Goal: Use online tool/utility: Use online tool/utility

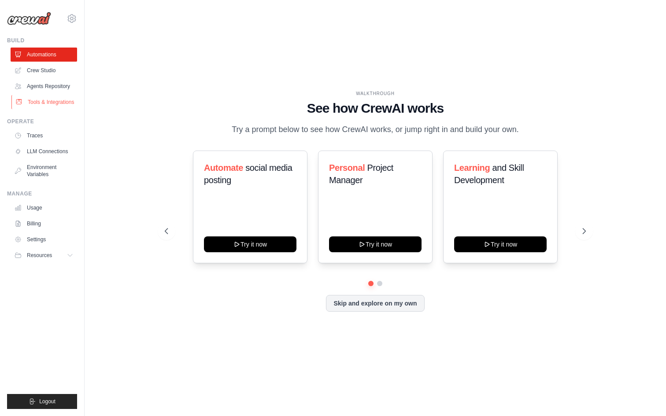
click at [56, 98] on link "Tools & Integrations" at bounding box center [44, 102] width 67 height 14
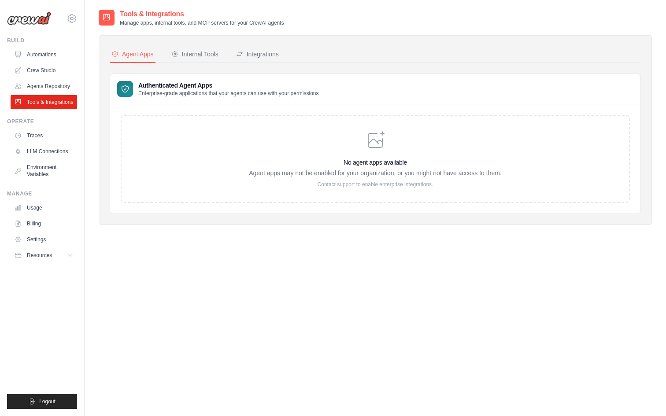
click at [380, 143] on icon at bounding box center [375, 140] width 21 height 21
click at [43, 55] on link "Automations" at bounding box center [44, 55] width 67 height 14
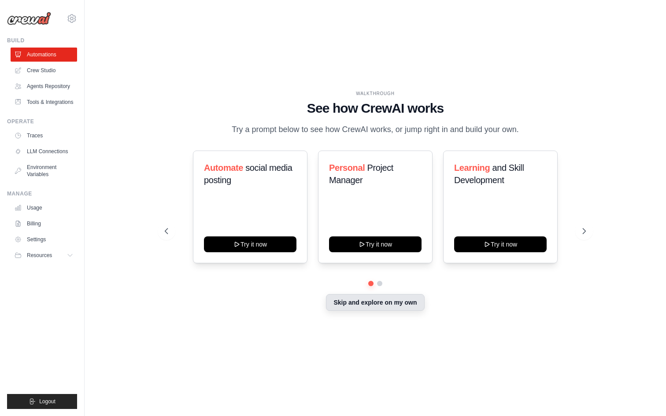
click at [370, 300] on button "Skip and explore on my own" at bounding box center [375, 302] width 98 height 17
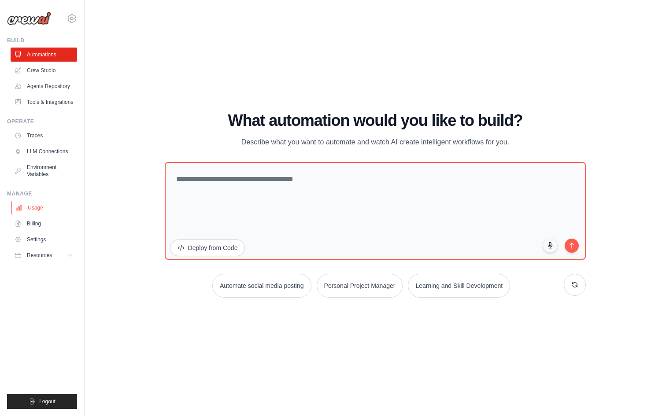
click at [46, 208] on link "Usage" at bounding box center [44, 208] width 67 height 14
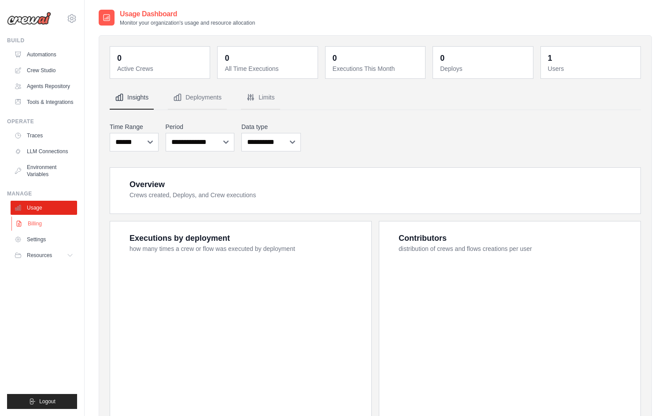
click at [42, 223] on link "Billing" at bounding box center [44, 224] width 67 height 14
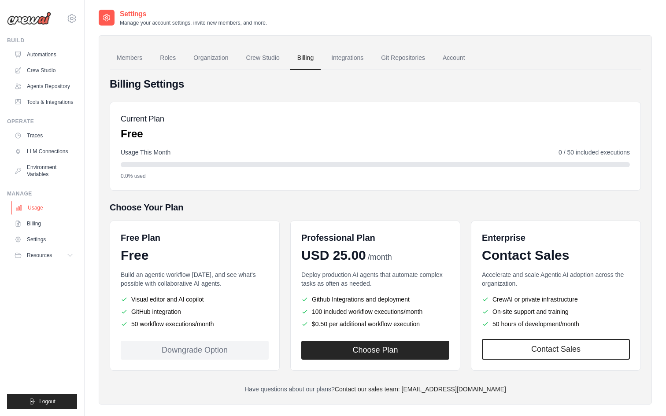
click at [44, 210] on link "Usage" at bounding box center [44, 208] width 67 height 14
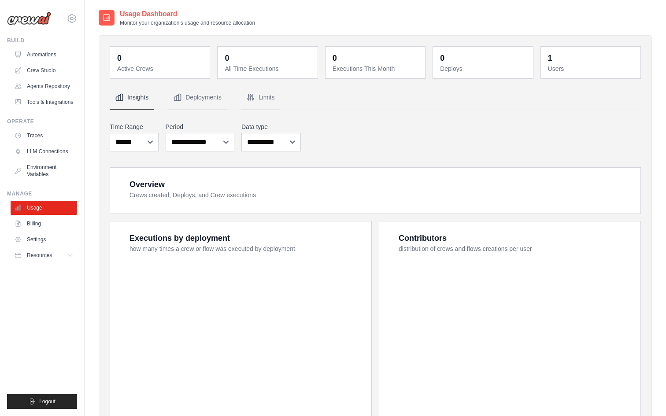
click at [45, 182] on ul "Build Automations Crew Studio Agents Repository Tools & Integrations" at bounding box center [42, 223] width 70 height 372
click at [45, 172] on link "Environment Variables" at bounding box center [44, 170] width 67 height 21
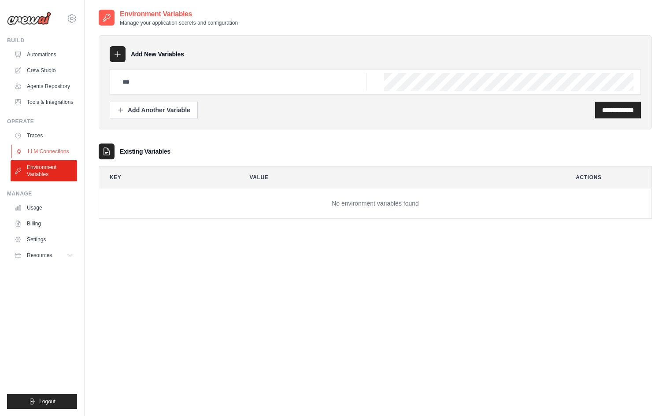
click at [50, 150] on link "LLM Connections" at bounding box center [44, 152] width 67 height 14
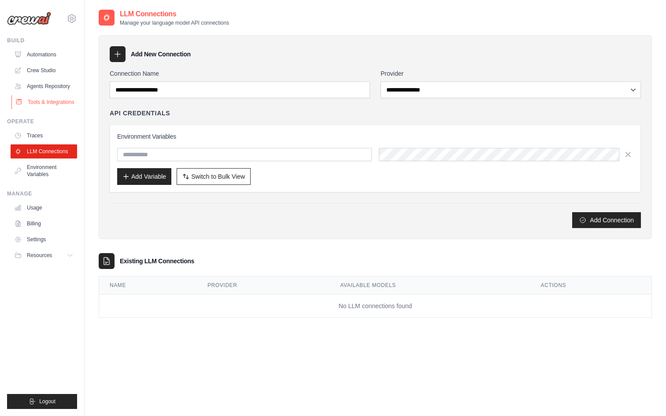
click at [52, 102] on link "Tools & Integrations" at bounding box center [44, 102] width 67 height 14
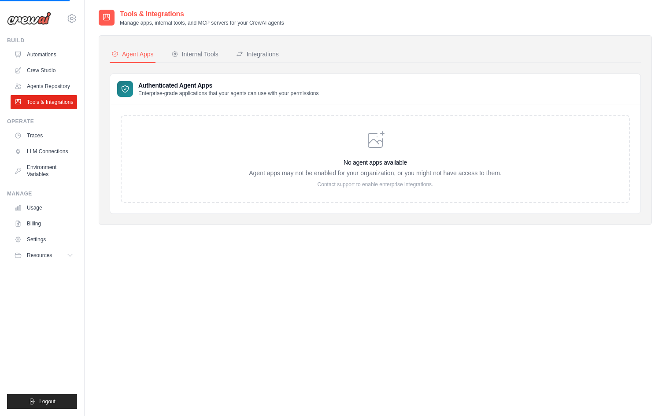
click at [320, 131] on div "No agent apps available Agent apps may not be enabled for your organization, or…" at bounding box center [375, 159] width 253 height 58
click at [415, 169] on p "Agent apps may not be enabled for your organization, or you might not have acce…" at bounding box center [375, 173] width 253 height 9
click at [203, 53] on div "Internal Tools" at bounding box center [194, 54] width 47 height 9
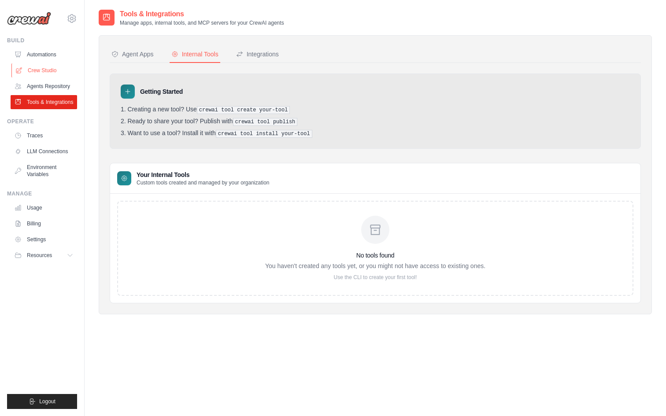
click at [40, 73] on link "Crew Studio" at bounding box center [44, 70] width 67 height 14
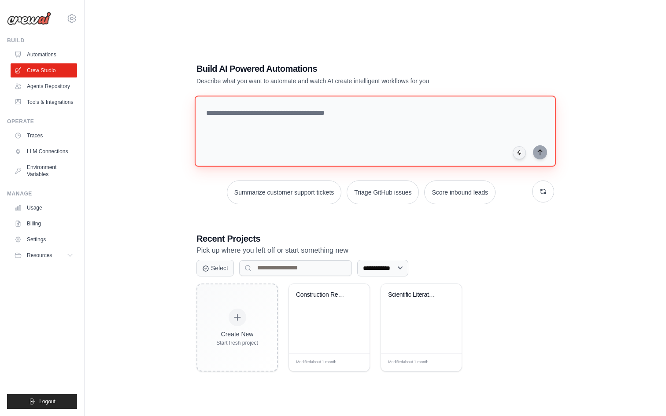
click at [282, 123] on textarea at bounding box center [375, 131] width 361 height 71
type textarea "*"
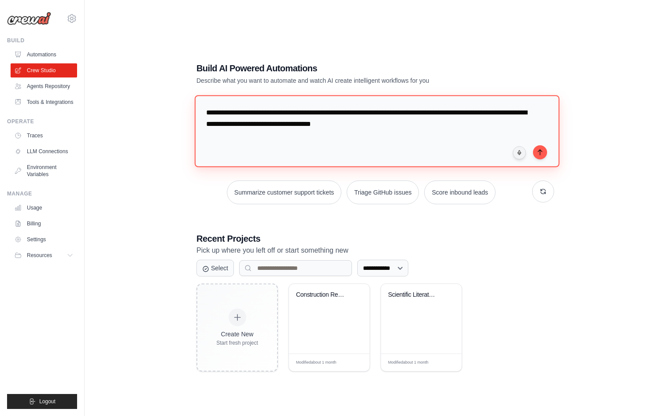
drag, startPoint x: 327, startPoint y: 123, endPoint x: 298, endPoint y: 123, distance: 28.2
click at [298, 123] on textarea "**********" at bounding box center [377, 131] width 365 height 72
click at [416, 110] on textarea "**********" at bounding box center [377, 131] width 365 height 72
click at [480, 126] on textarea "**********" at bounding box center [377, 131] width 365 height 72
type textarea "**********"
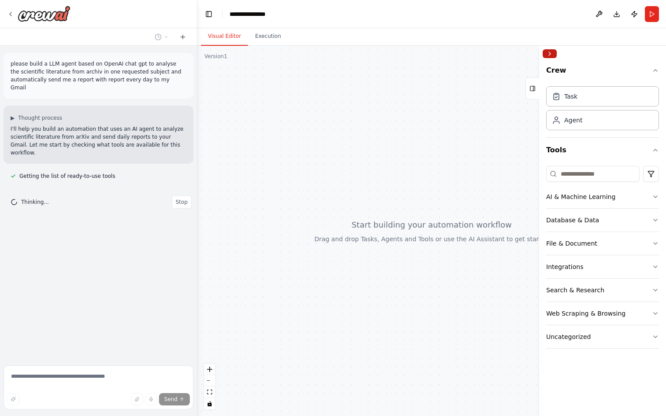
click at [548, 57] on button "Collapse right sidebar" at bounding box center [550, 53] width 14 height 9
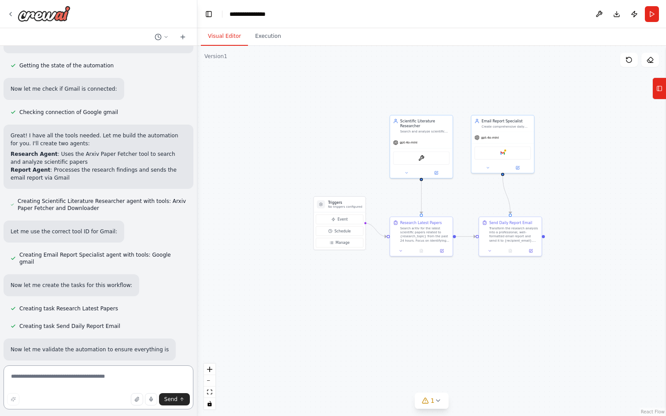
scroll to position [238, 0]
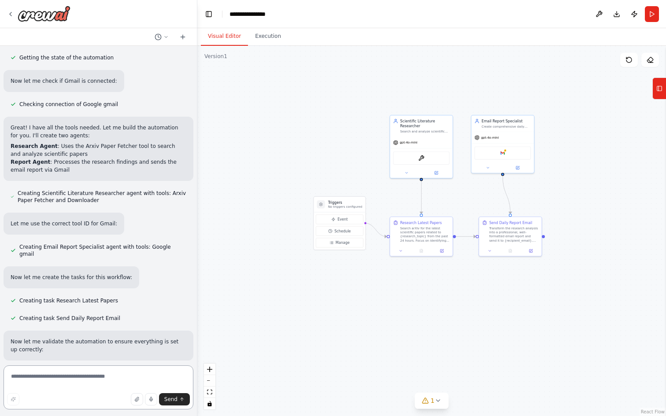
click at [94, 386] on textarea at bounding box center [99, 388] width 190 height 44
type textarea "*"
type textarea "**********"
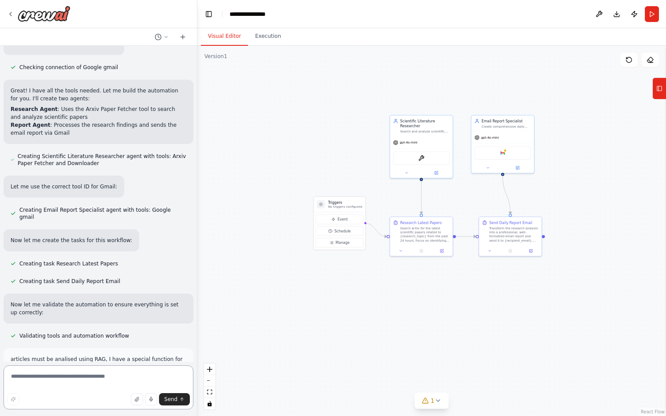
scroll to position [289, 0]
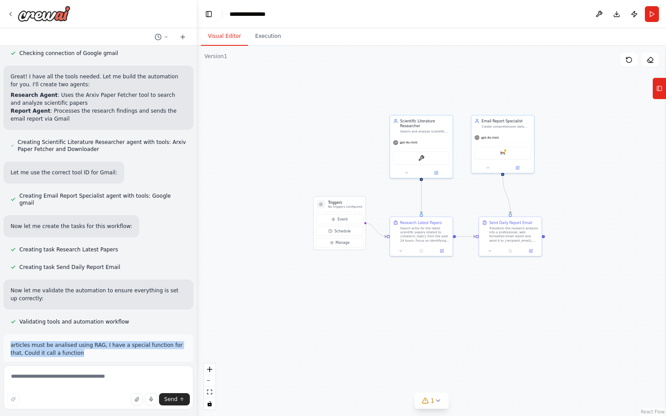
drag, startPoint x: 74, startPoint y: 329, endPoint x: 9, endPoint y: 324, distance: 64.5
click at [9, 335] on div "articles must be analised using RAG, I have a special function for that, Could …" at bounding box center [99, 350] width 190 height 30
click at [619, 13] on button "Download" at bounding box center [617, 14] width 14 height 16
